Goal: Task Accomplishment & Management: Manage account settings

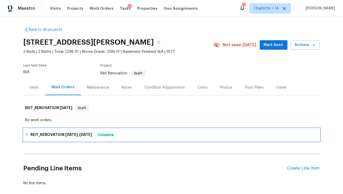
click at [49, 132] on h6 "REIT_RENOVATION 8/11/25 - 8/15/25" at bounding box center [61, 134] width 62 height 6
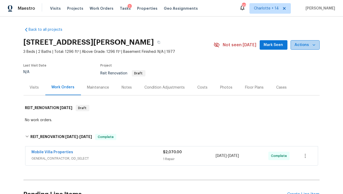
click at [311, 47] on span "Actions" at bounding box center [305, 45] width 21 height 7
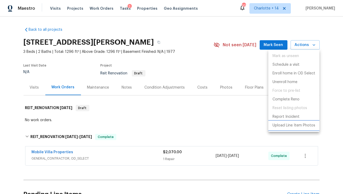
click at [292, 125] on p "Upload Line Item Photos" at bounding box center [294, 126] width 43 height 6
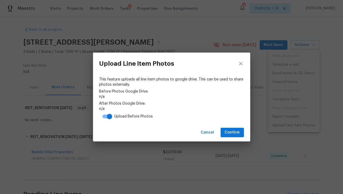
click at [106, 116] on input "checkbox" at bounding box center [110, 116] width 30 height 10
checkbox input "false"
click at [234, 134] on span "Confirm" at bounding box center [232, 132] width 15 height 7
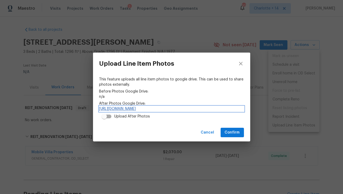
click at [135, 110] on link "https://drive.google.com/drive/folders/17L4E-qslRyAQJ9LwZTh2qrGrLITU-U11" at bounding box center [171, 108] width 145 height 5
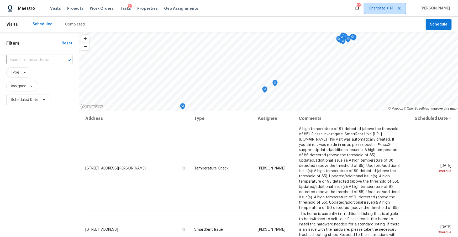
click at [401, 7] on icon at bounding box center [399, 8] width 4 height 4
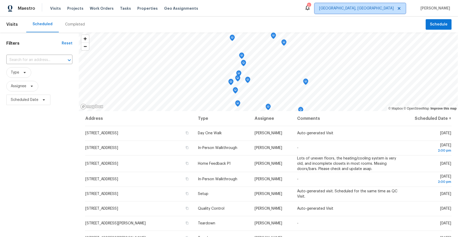
click at [386, 9] on span "[GEOGRAPHIC_DATA], [GEOGRAPHIC_DATA]" at bounding box center [356, 8] width 75 height 5
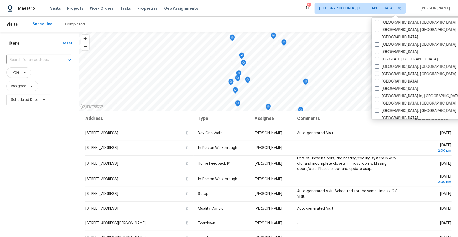
scroll to position [212, 0]
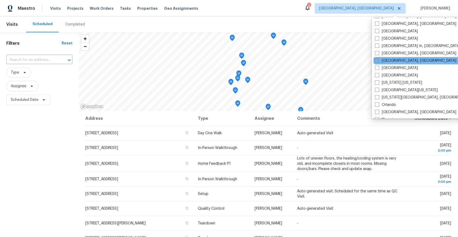
click at [383, 61] on label "[GEOGRAPHIC_DATA], [GEOGRAPHIC_DATA]" at bounding box center [415, 60] width 81 height 5
click at [378, 61] on input "[GEOGRAPHIC_DATA], [GEOGRAPHIC_DATA]" at bounding box center [376, 59] width 3 height 3
checkbox input "true"
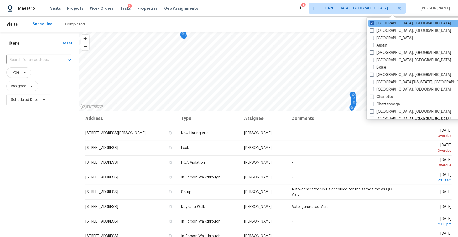
click at [376, 23] on label "[GEOGRAPHIC_DATA], [GEOGRAPHIC_DATA]" at bounding box center [410, 23] width 81 height 5
click at [373, 23] on input "[GEOGRAPHIC_DATA], [GEOGRAPHIC_DATA]" at bounding box center [371, 22] width 3 height 3
checkbox input "false"
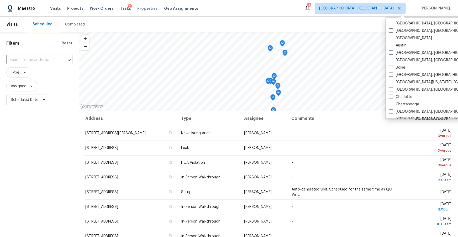
click at [140, 8] on span "Properties" at bounding box center [147, 8] width 20 height 5
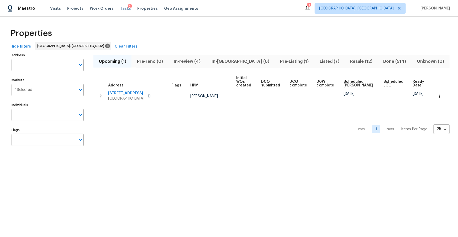
click at [120, 9] on span "Tasks" at bounding box center [125, 9] width 11 height 4
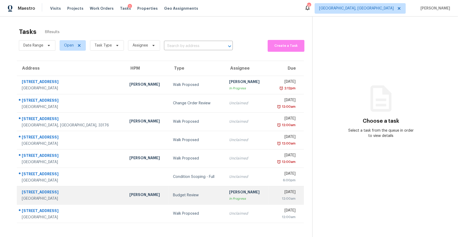
click at [81, 189] on div "[STREET_ADDRESS]" at bounding box center [71, 192] width 99 height 7
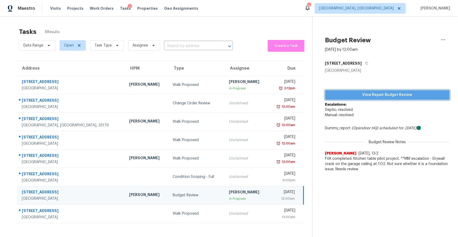
click at [345, 95] on span "View Repair Budget Review" at bounding box center [387, 95] width 116 height 7
click at [442, 40] on icon "button" at bounding box center [443, 39] width 6 height 6
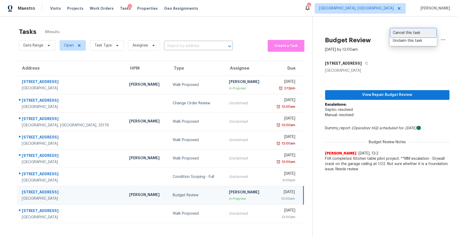
click at [402, 33] on div "Cancel this task" at bounding box center [413, 32] width 41 height 5
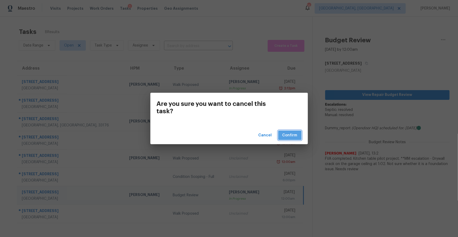
click at [287, 137] on span "Confirm" at bounding box center [289, 135] width 15 height 7
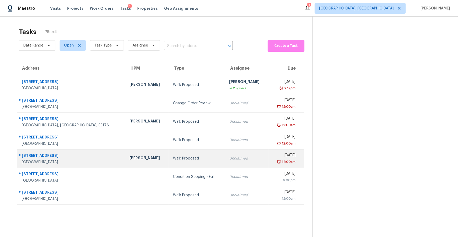
click at [52, 156] on div "[STREET_ADDRESS]" at bounding box center [71, 156] width 99 height 7
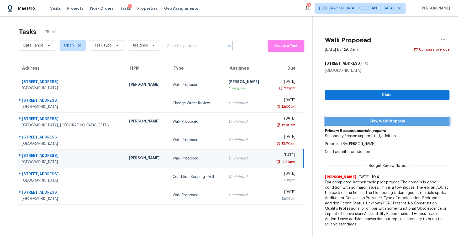
click at [366, 123] on span "View Walk Proposal" at bounding box center [387, 121] width 116 height 7
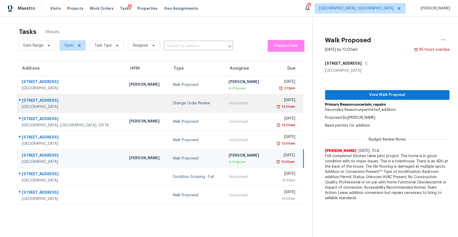
click at [87, 105] on div "[GEOGRAPHIC_DATA]" at bounding box center [71, 106] width 99 height 5
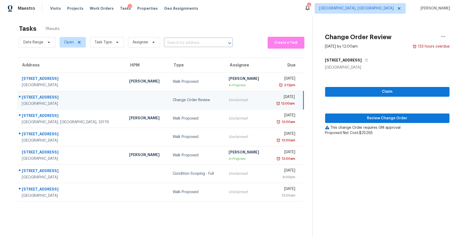
scroll to position [4, 0]
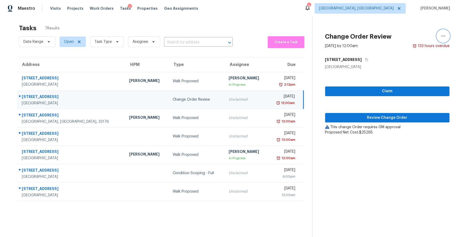
click at [442, 38] on icon "button" at bounding box center [443, 36] width 6 height 6
click at [402, 38] on div "Cancel this task" at bounding box center [413, 36] width 41 height 5
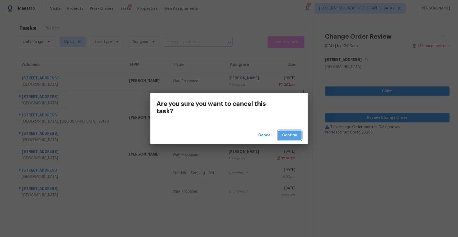
click at [289, 135] on span "Confirm" at bounding box center [289, 135] width 15 height 7
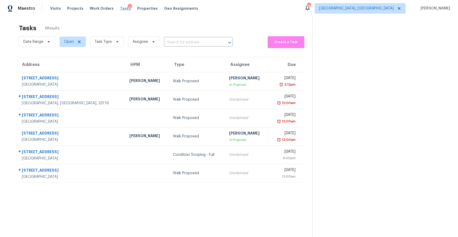
click at [121, 8] on span "Tasks" at bounding box center [125, 9] width 11 height 4
click at [70, 8] on span "Projects" at bounding box center [75, 8] width 16 height 5
